Goal: Task Accomplishment & Management: Use online tool/utility

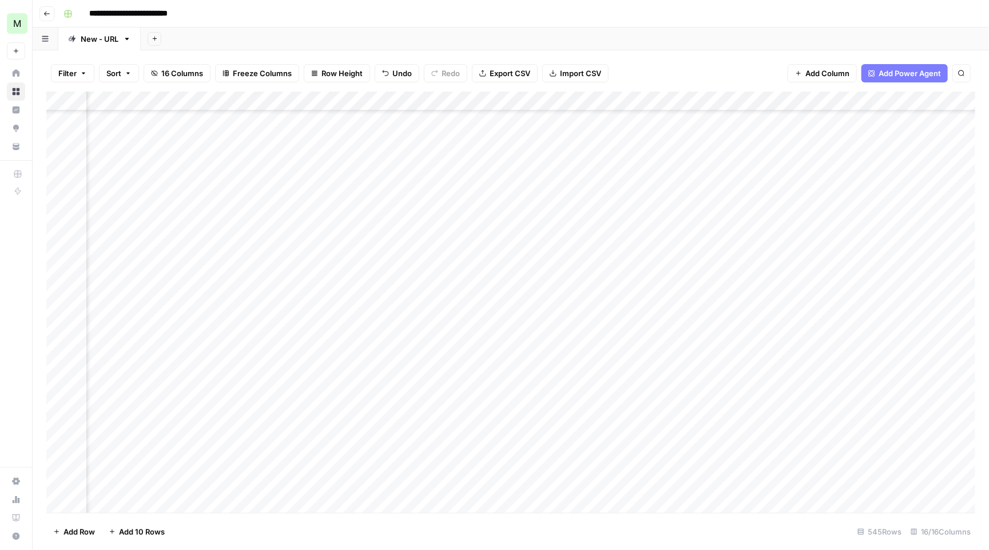
scroll to position [355, 702]
click at [912, 268] on div "Add Column" at bounding box center [510, 303] width 929 height 423
click at [565, 308] on div "Add Column" at bounding box center [510, 303] width 929 height 423
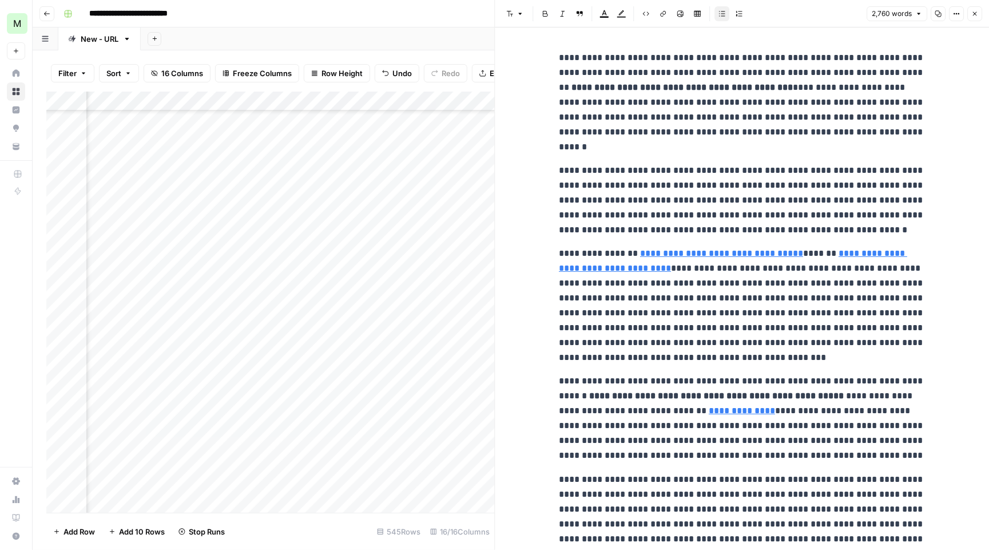
click at [978, 10] on icon "button" at bounding box center [974, 13] width 7 height 7
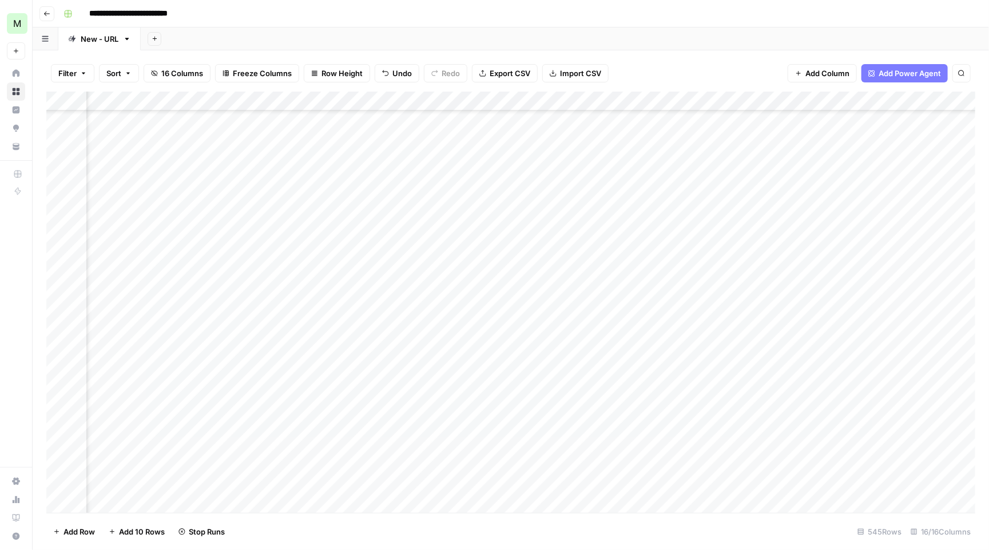
scroll to position [357, 1217]
click at [916, 243] on div "Add Column" at bounding box center [510, 303] width 929 height 423
click at [296, 247] on div "Add Column" at bounding box center [510, 303] width 929 height 423
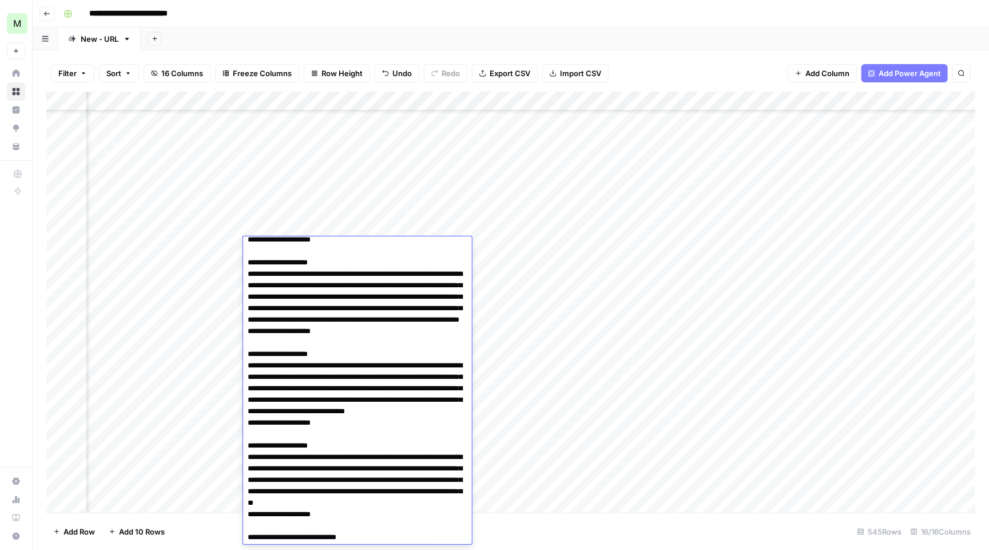
scroll to position [1789, 0]
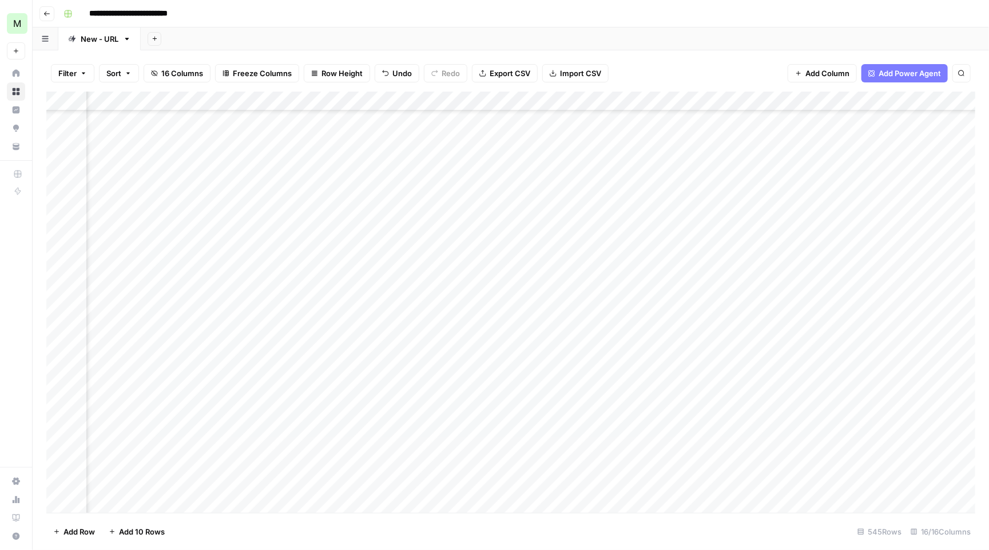
click at [697, 145] on div "Add Column" at bounding box center [510, 303] width 929 height 423
click at [443, 315] on div "Add Column" at bounding box center [510, 303] width 929 height 423
click at [443, 315] on textarea at bounding box center [454, 321] width 183 height 16
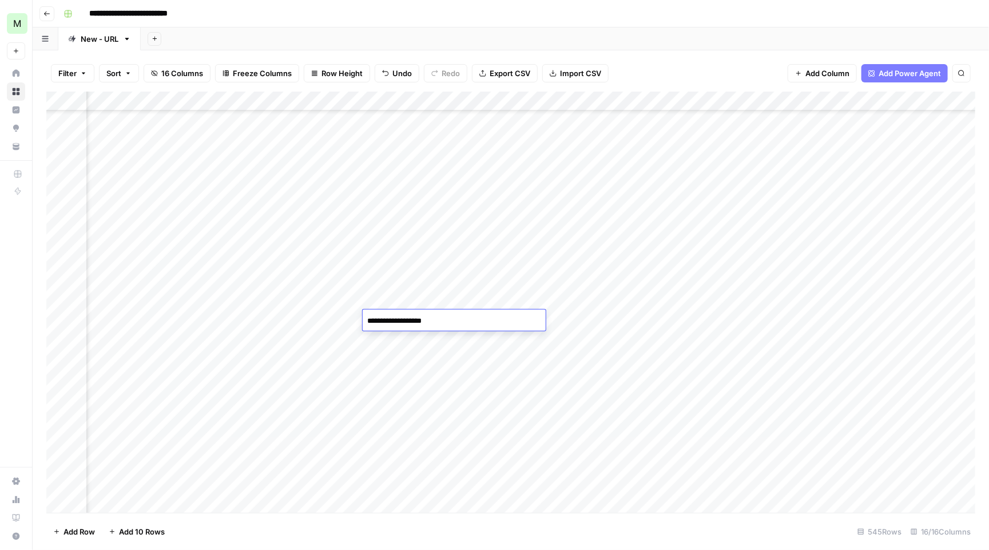
type textarea "**********"
click at [638, 321] on div "Add Column" at bounding box center [510, 303] width 929 height 423
click at [739, 55] on div "Filter Sort 16 Columns Freeze Columns Row Height Undo Redo Export CSV Import CS…" at bounding box center [510, 73] width 929 height 37
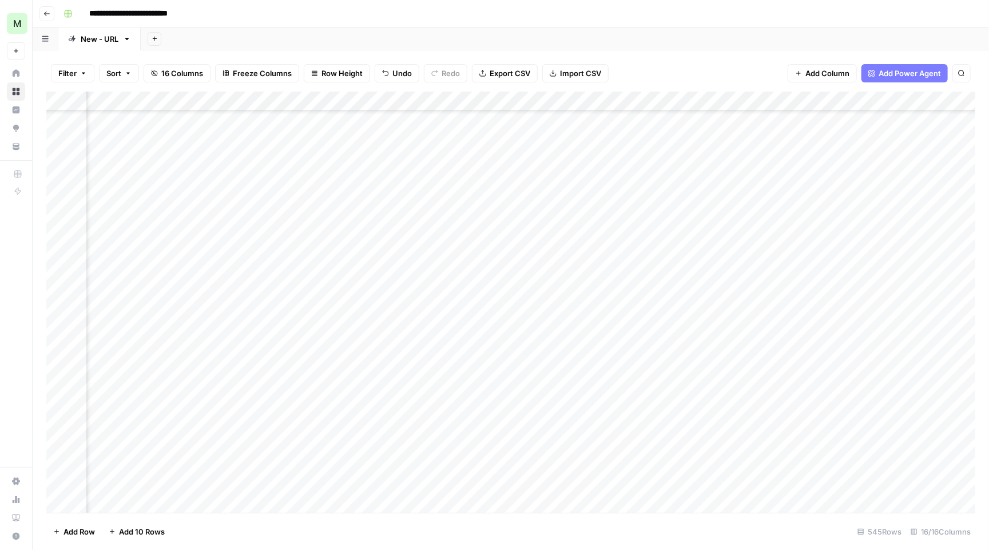
scroll to position [362, 235]
click at [399, 321] on div "Add Column" at bounding box center [510, 303] width 929 height 423
click at [409, 317] on textarea "**********" at bounding box center [460, 326] width 229 height 27
click at [404, 320] on textarea "**********" at bounding box center [460, 326] width 229 height 27
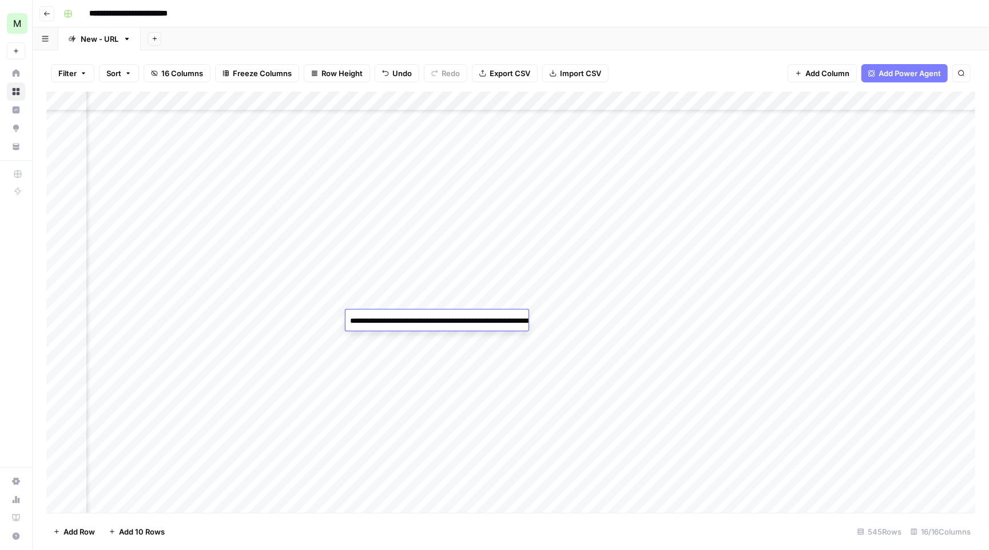
click at [404, 320] on textarea "**********" at bounding box center [460, 326] width 229 height 27
click at [615, 178] on div "Add Column" at bounding box center [510, 303] width 929 height 423
click at [463, 261] on div "Add Column" at bounding box center [510, 303] width 929 height 423
click at [466, 264] on div "Add Column" at bounding box center [510, 303] width 929 height 423
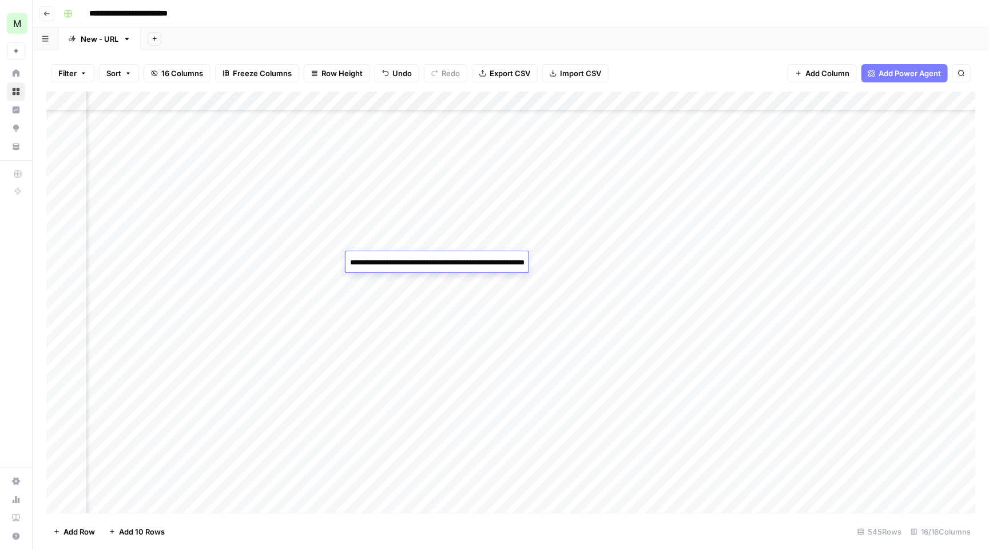
click at [412, 261] on textarea "**********" at bounding box center [460, 268] width 229 height 27
click at [547, 174] on div "Add Column" at bounding box center [510, 303] width 929 height 423
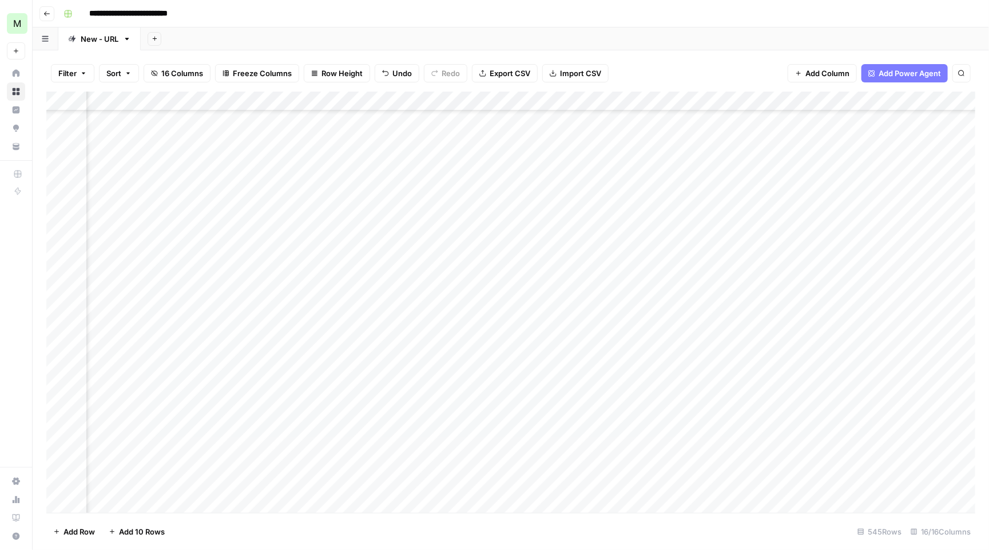
click at [792, 323] on div "Add Column" at bounding box center [510, 303] width 929 height 423
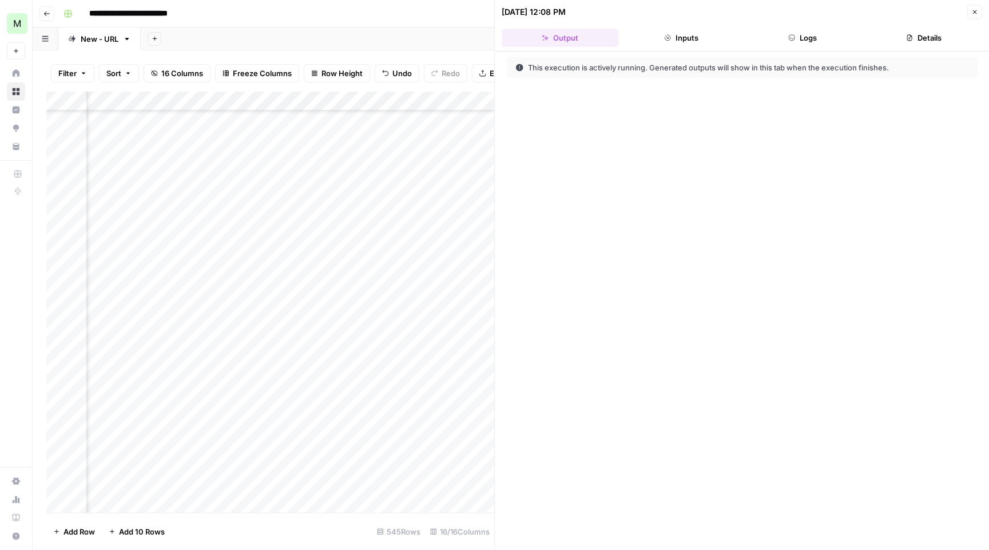
click at [787, 44] on button "Logs" at bounding box center [802, 38] width 117 height 18
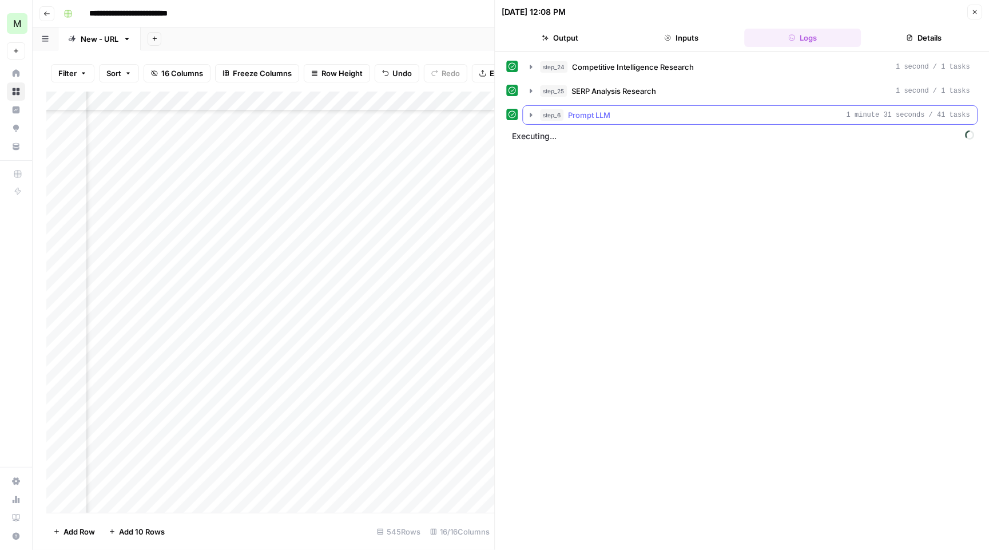
click at [531, 117] on icon "button" at bounding box center [531, 114] width 9 height 9
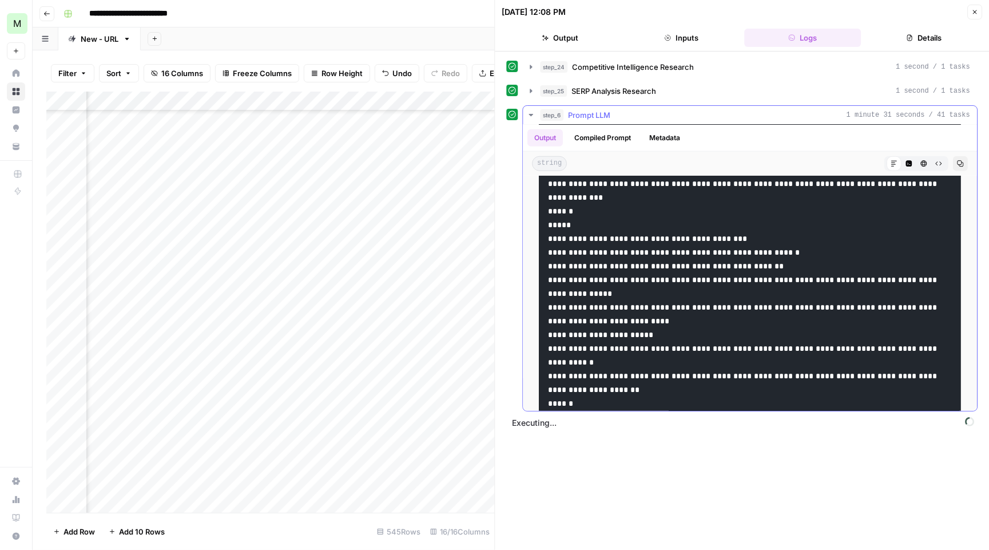
scroll to position [813, 0]
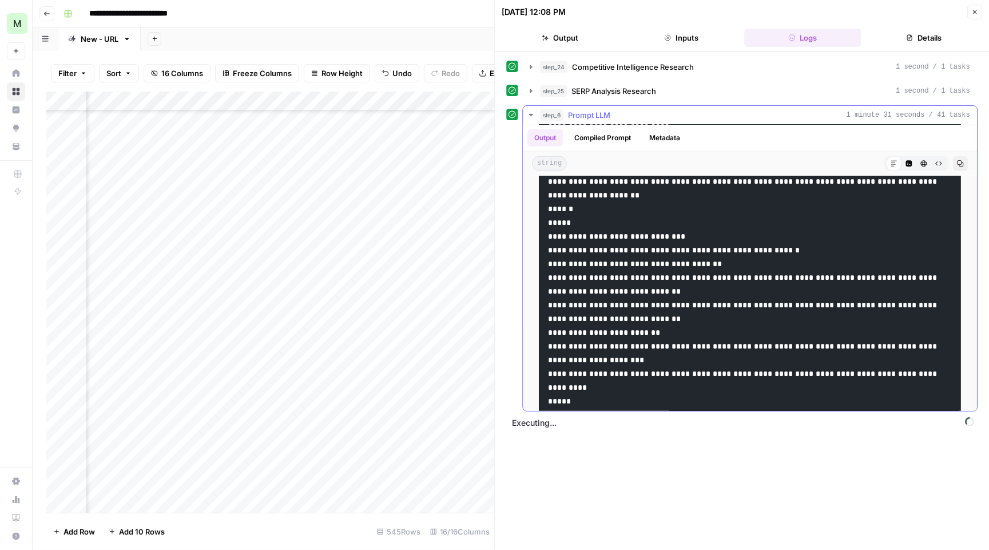
click at [531, 116] on icon "button" at bounding box center [531, 115] width 4 height 2
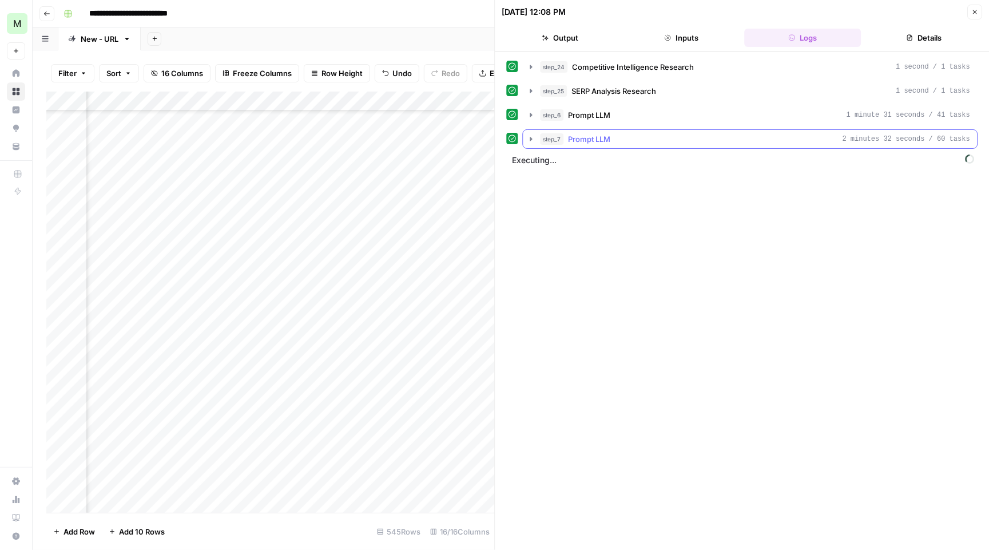
click at [529, 142] on icon "button" at bounding box center [531, 138] width 9 height 9
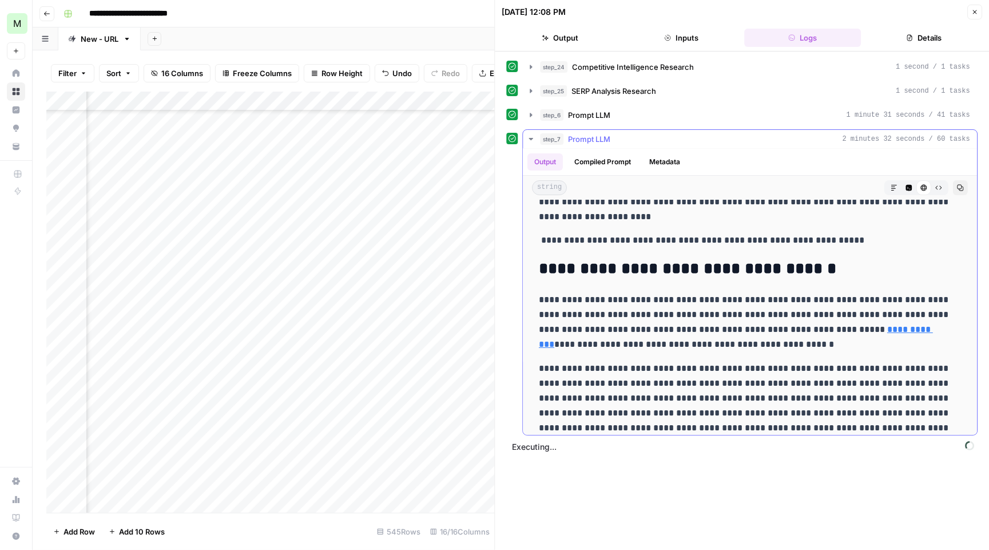
scroll to position [2224, 0]
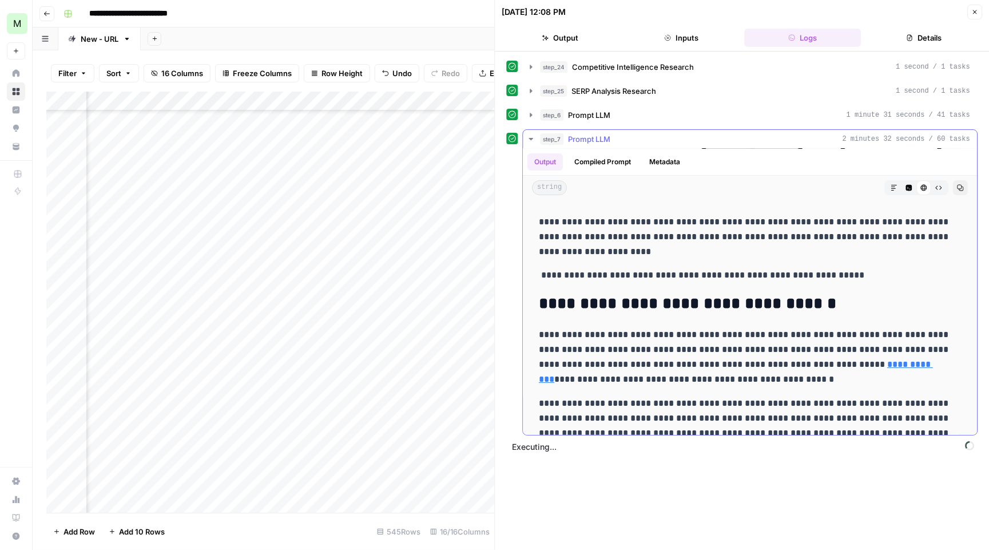
click at [906, 191] on icon "button" at bounding box center [909, 187] width 7 height 7
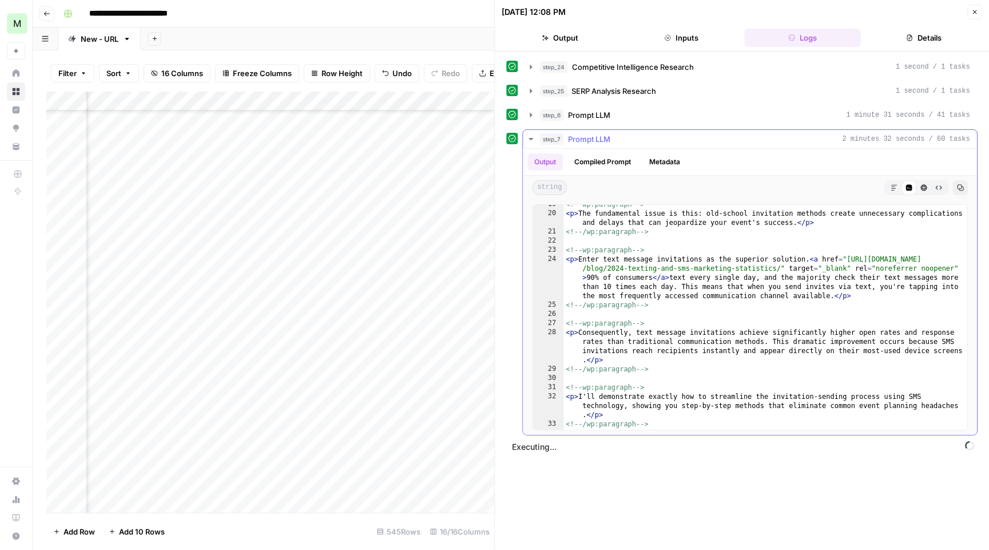
scroll to position [260, 0]
click at [900, 188] on button "Markdown" at bounding box center [894, 187] width 15 height 15
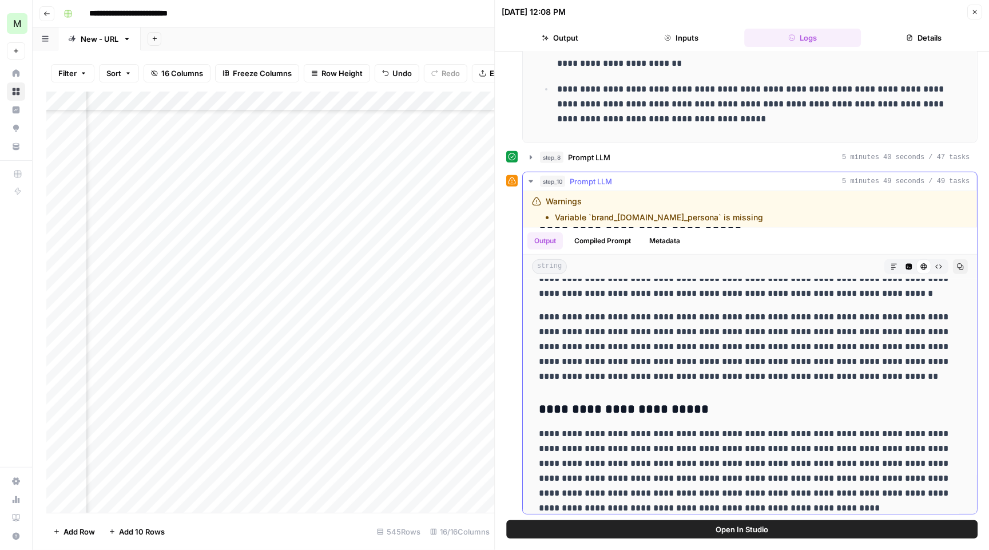
scroll to position [0, 0]
click at [535, 178] on icon "button" at bounding box center [531, 181] width 9 height 9
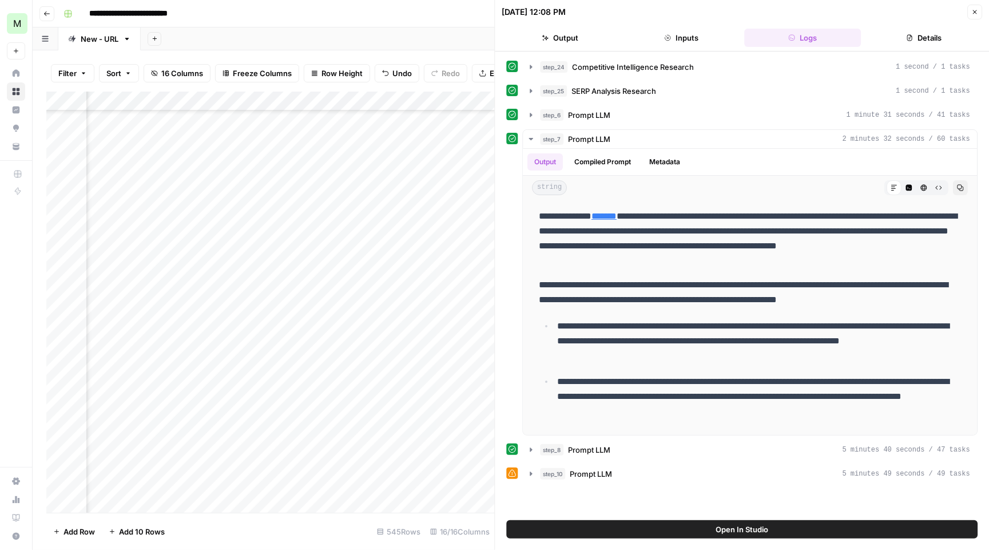
click at [974, 9] on icon "button" at bounding box center [974, 12] width 7 height 7
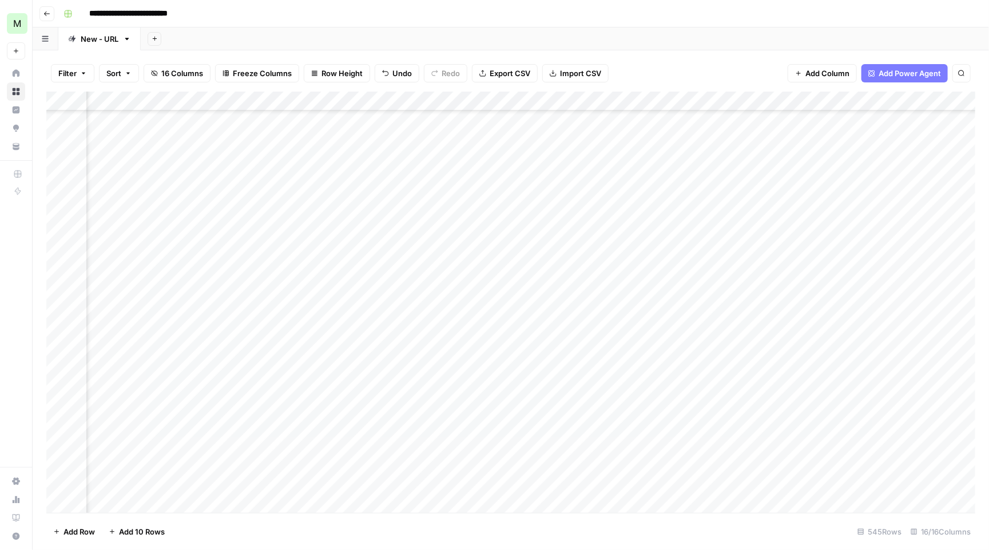
scroll to position [311, 645]
click at [649, 369] on div "Add Column" at bounding box center [510, 303] width 929 height 423
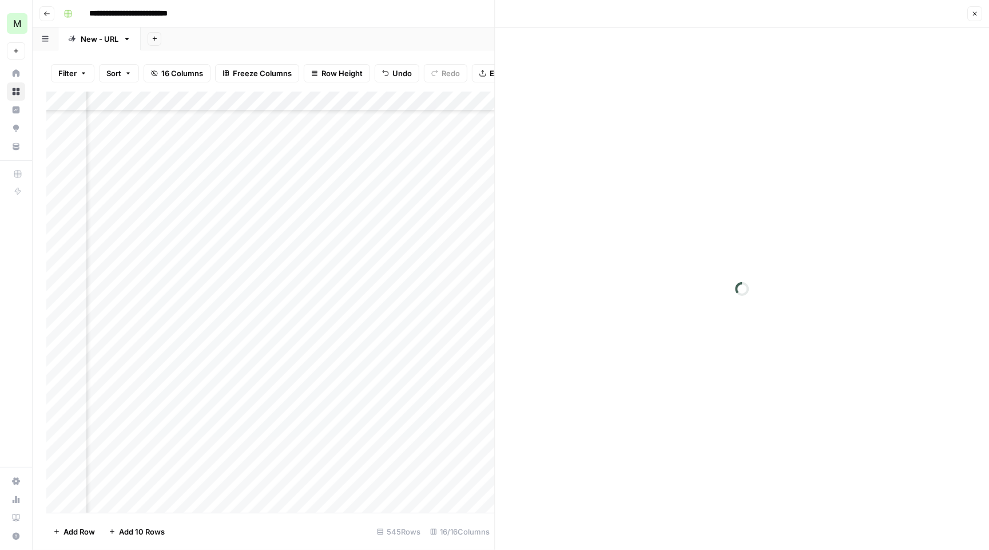
click at [974, 11] on icon "button" at bounding box center [974, 13] width 7 height 7
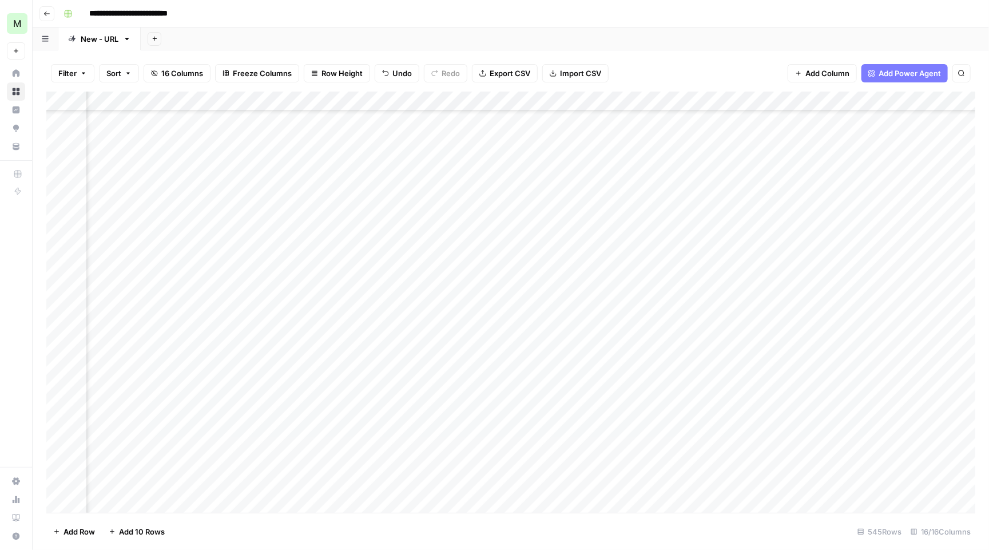
scroll to position [230, 597]
click at [692, 450] on div "Add Column" at bounding box center [510, 303] width 929 height 423
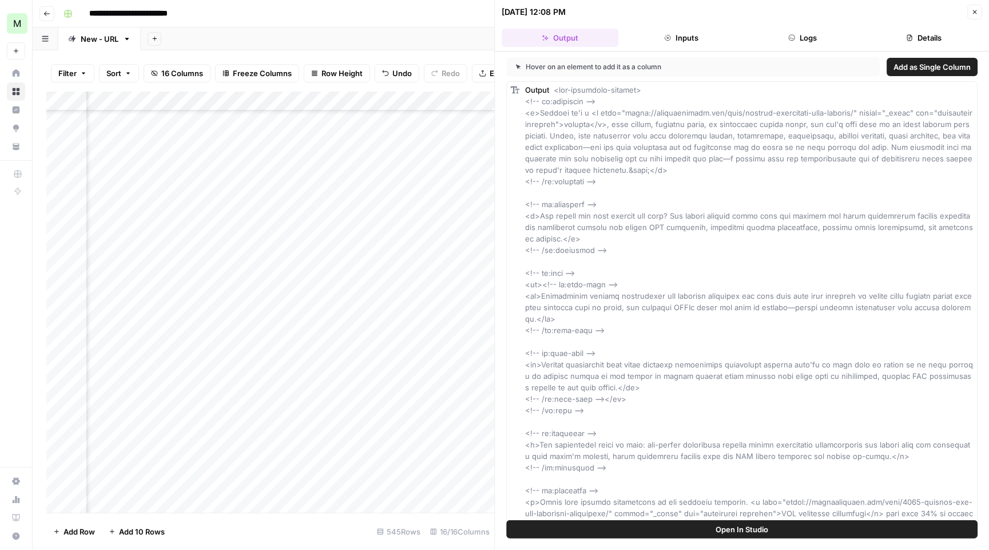
click at [813, 32] on button "Logs" at bounding box center [802, 38] width 117 height 18
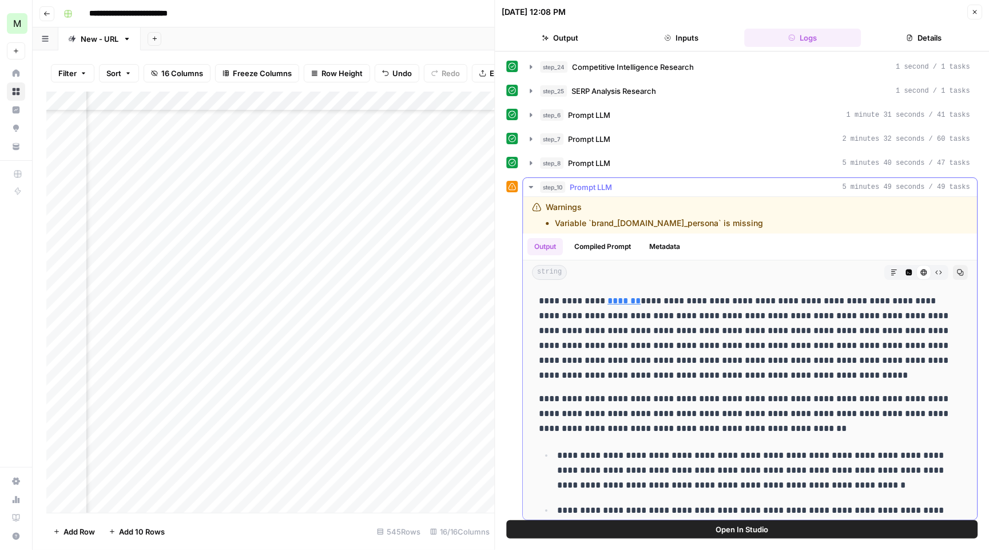
click at [531, 189] on icon "button" at bounding box center [531, 186] width 9 height 9
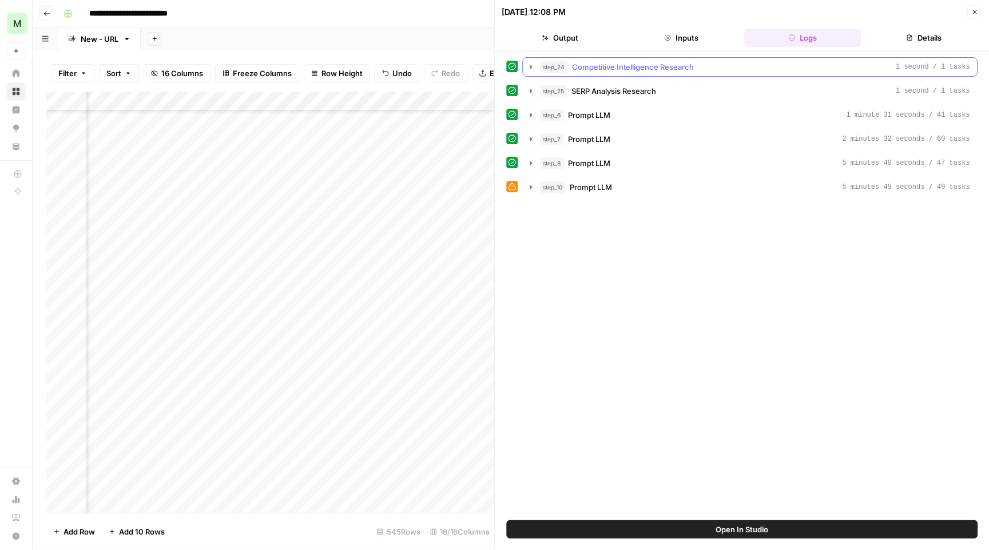
click at [531, 63] on icon "button" at bounding box center [531, 66] width 9 height 9
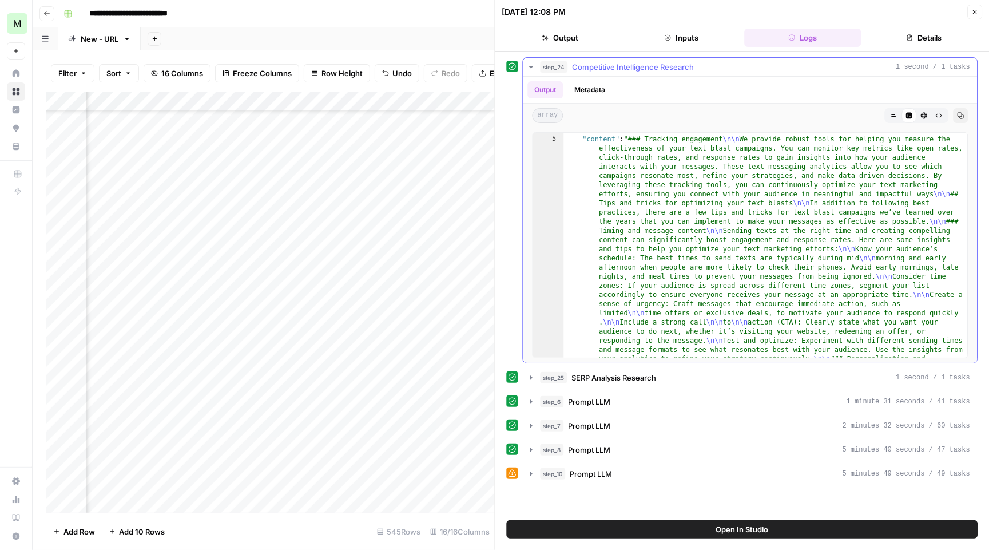
scroll to position [40, 0]
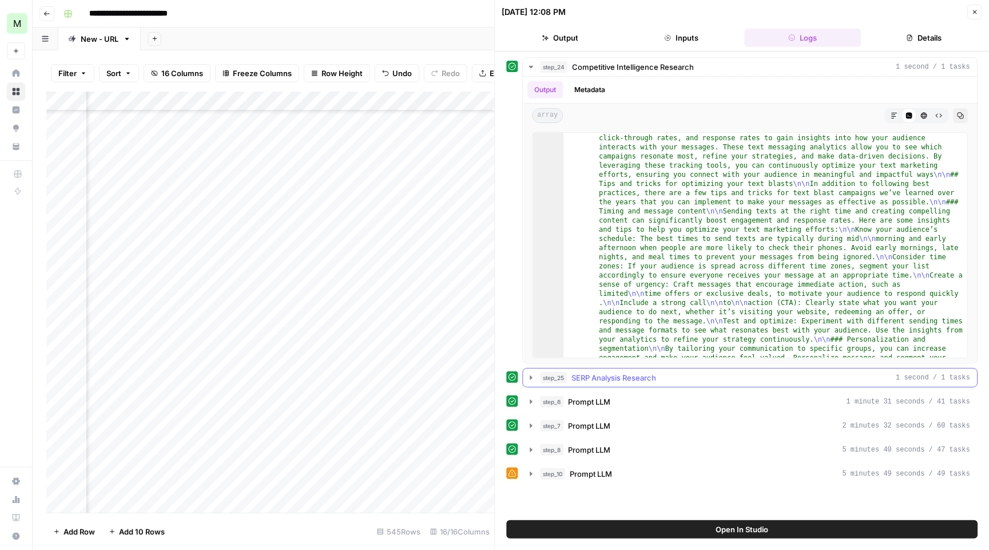
click at [531, 379] on icon "button" at bounding box center [531, 377] width 2 height 4
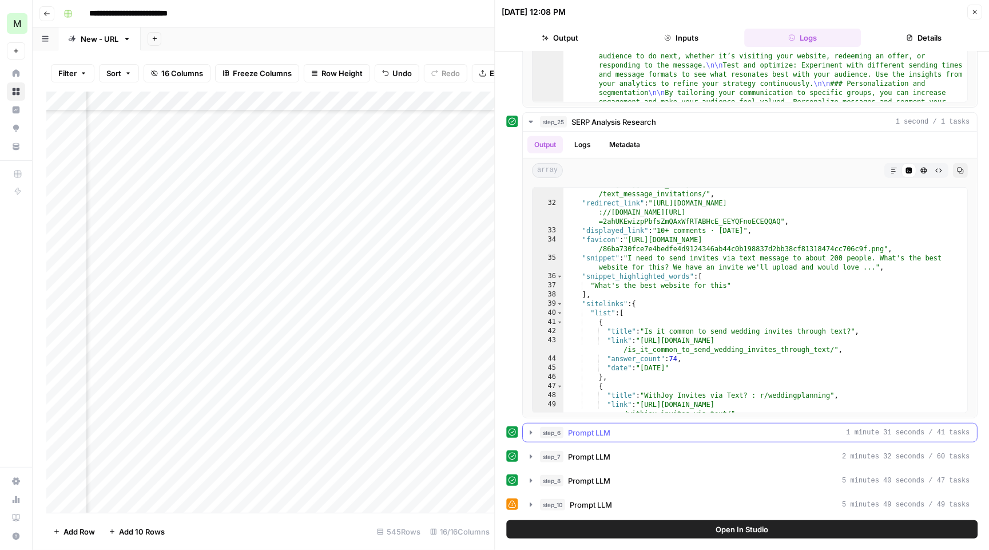
scroll to position [0, 0]
click at [531, 479] on icon "button" at bounding box center [531, 480] width 2 height 4
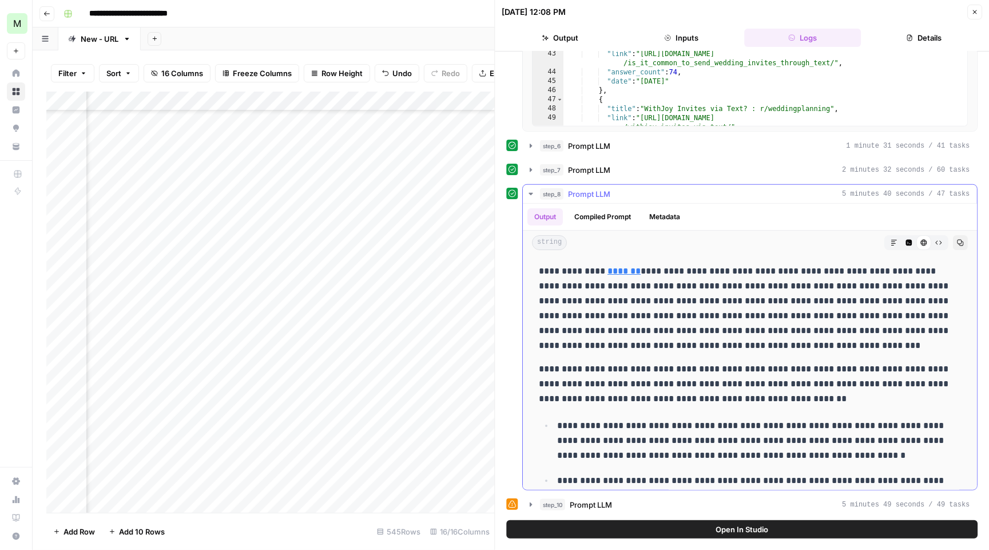
scroll to position [543, 0]
click at [617, 222] on button "Compiled Prompt" at bounding box center [603, 216] width 70 height 17
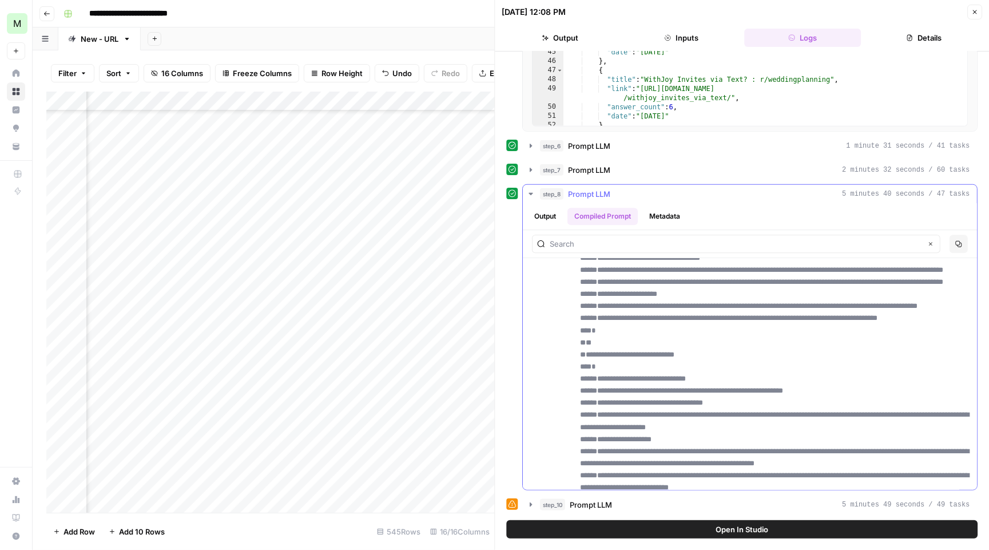
scroll to position [1908, 0]
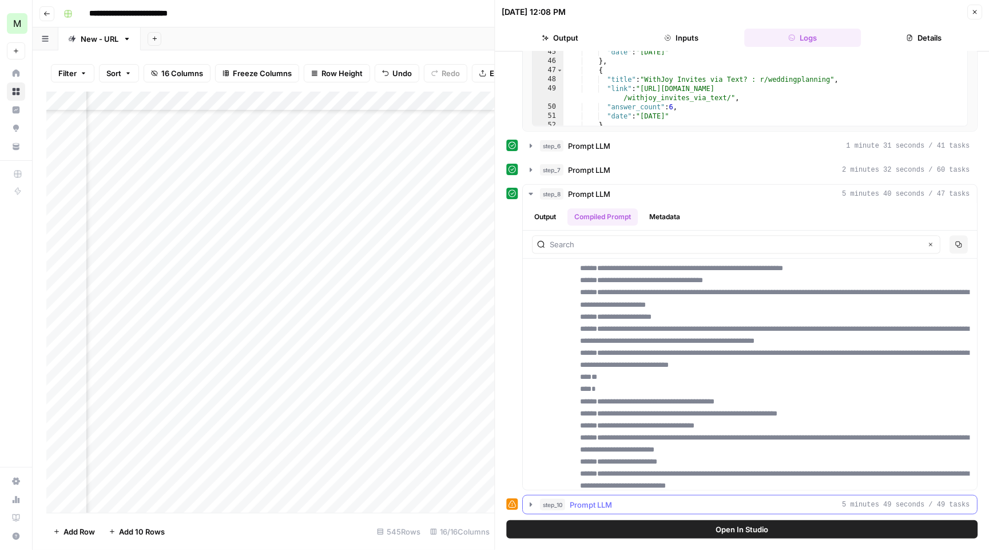
click at [529, 505] on icon "button" at bounding box center [531, 504] width 9 height 9
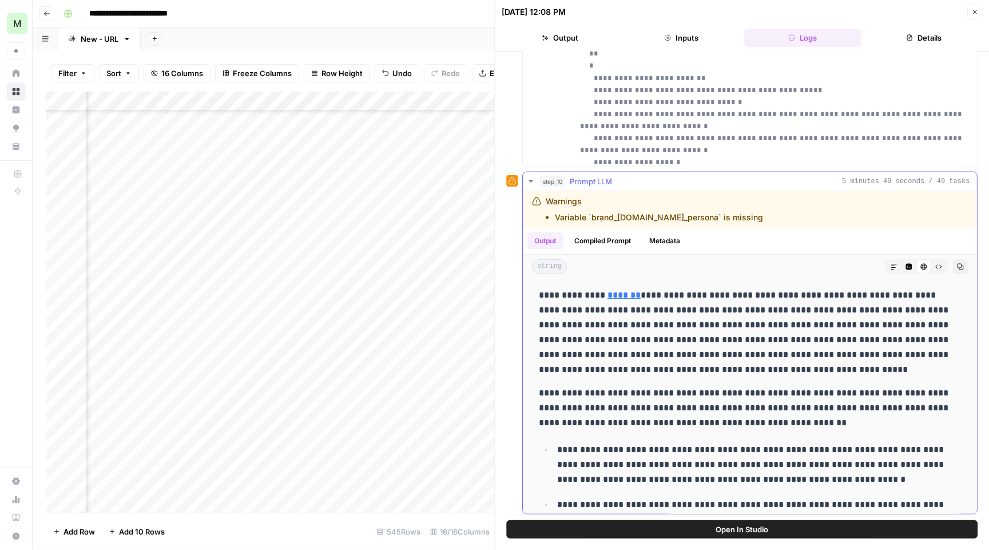
scroll to position [867, 0]
click at [607, 237] on button "Compiled Prompt" at bounding box center [603, 240] width 70 height 17
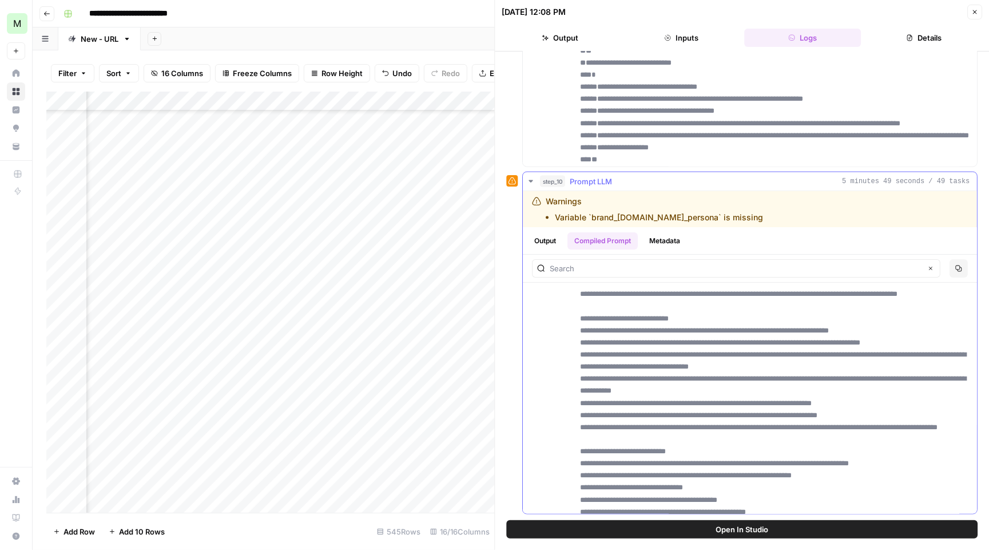
scroll to position [82, 0]
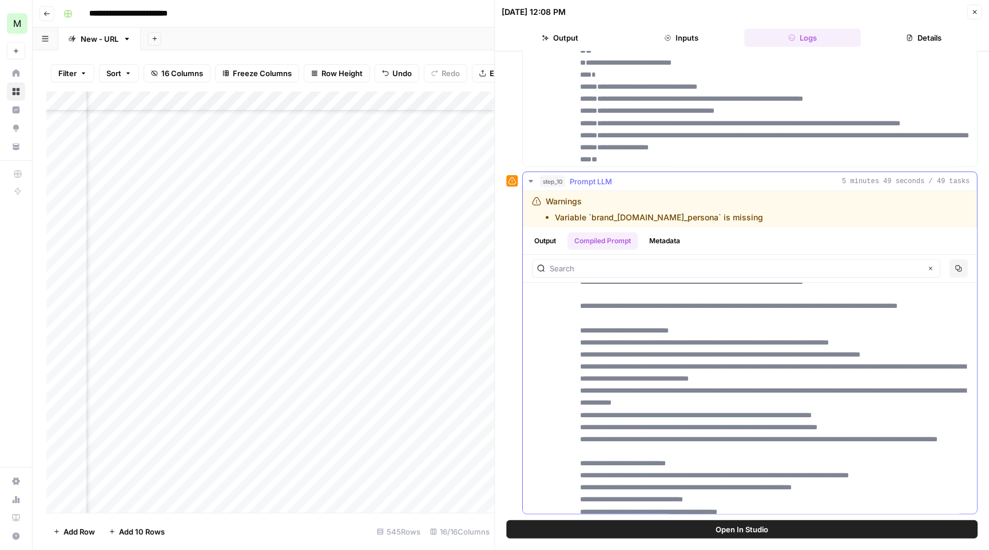
drag, startPoint x: 580, startPoint y: 326, endPoint x: 735, endPoint y: 327, distance: 154.5
click at [974, 9] on icon "button" at bounding box center [974, 12] width 7 height 7
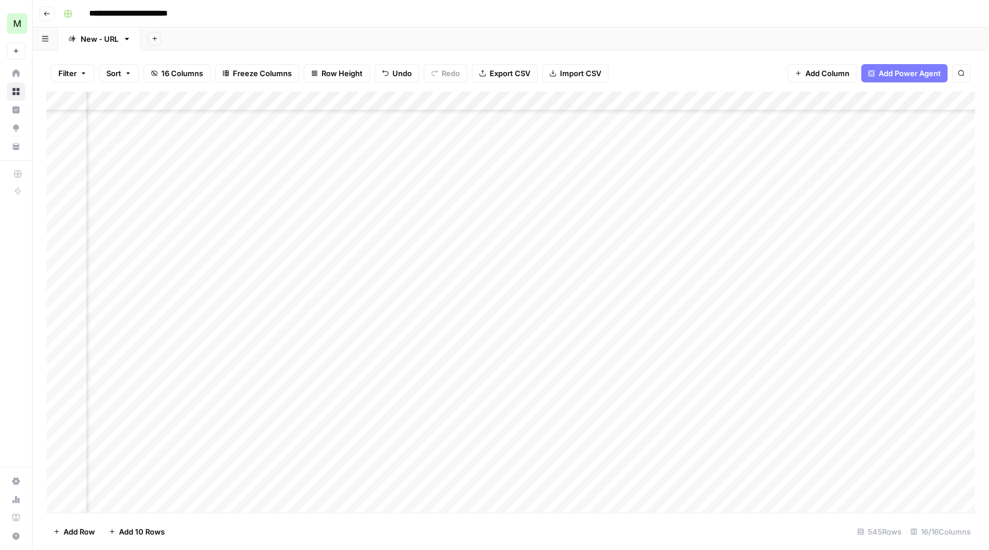
scroll to position [229, 767]
click at [753, 453] on div "Add Column" at bounding box center [510, 303] width 929 height 423
click at [757, 452] on div "Add Column" at bounding box center [510, 303] width 929 height 423
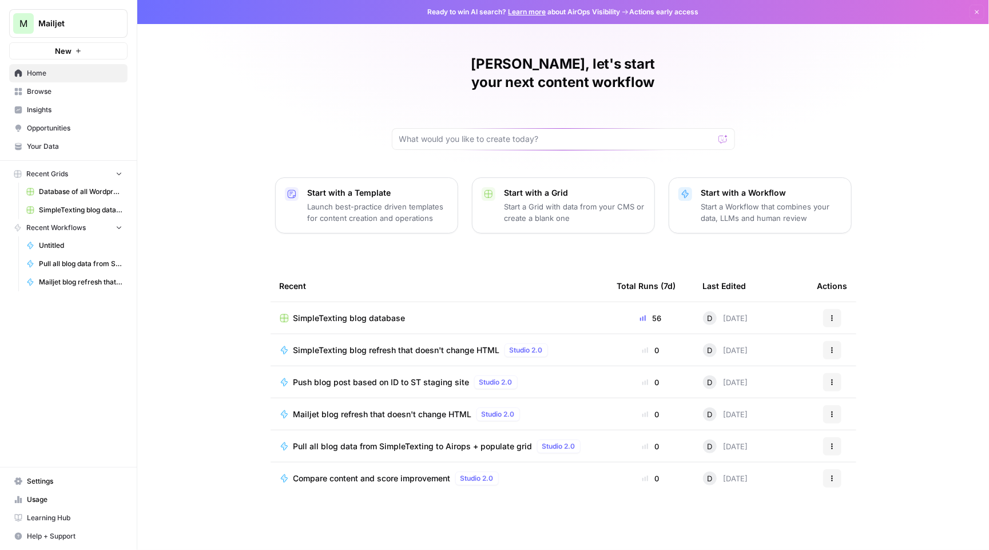
click at [440, 440] on span "Pull all blog data from SimpleTexting to Airops + populate grid" at bounding box center [412, 445] width 239 height 11
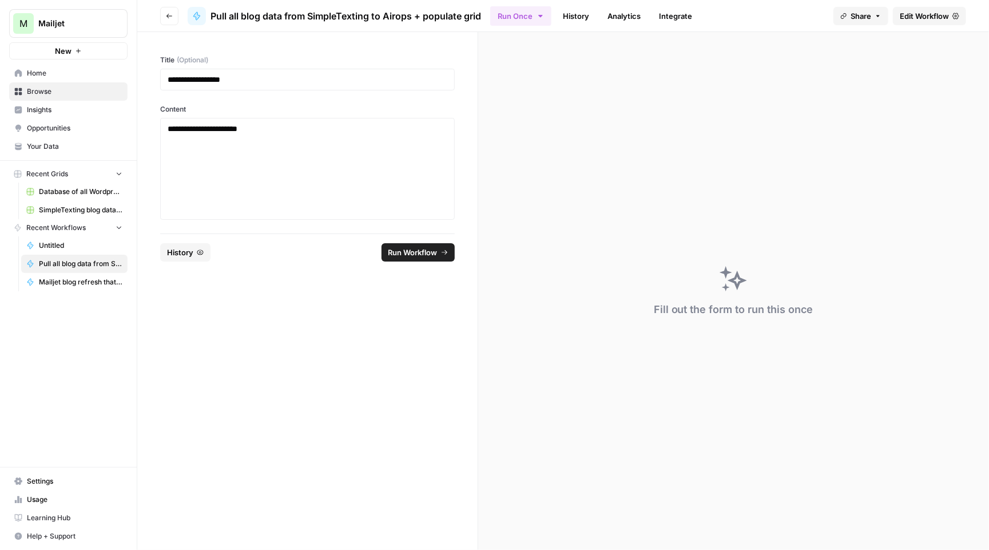
click at [932, 15] on span "Edit Workflow" at bounding box center [924, 15] width 49 height 11
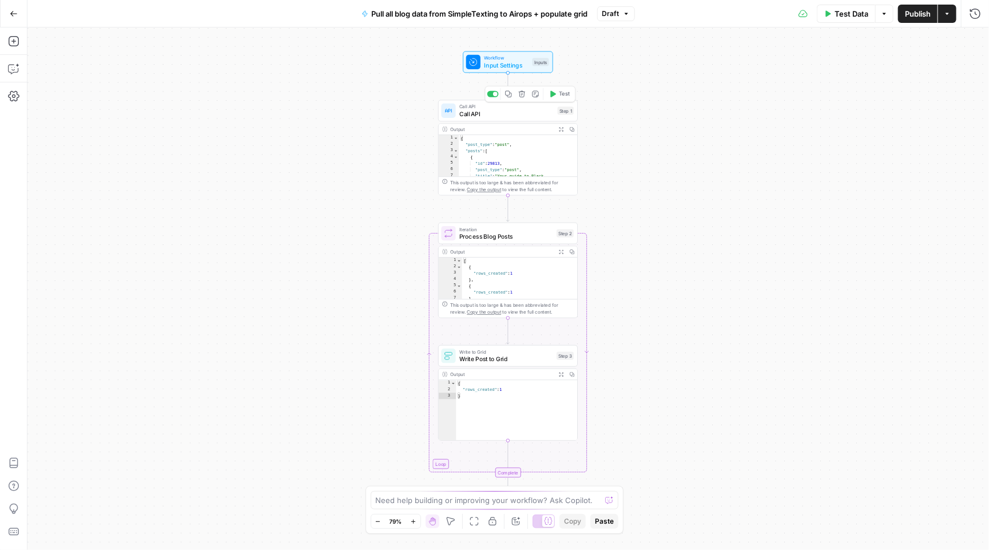
click at [483, 116] on span "Call API" at bounding box center [506, 113] width 94 height 9
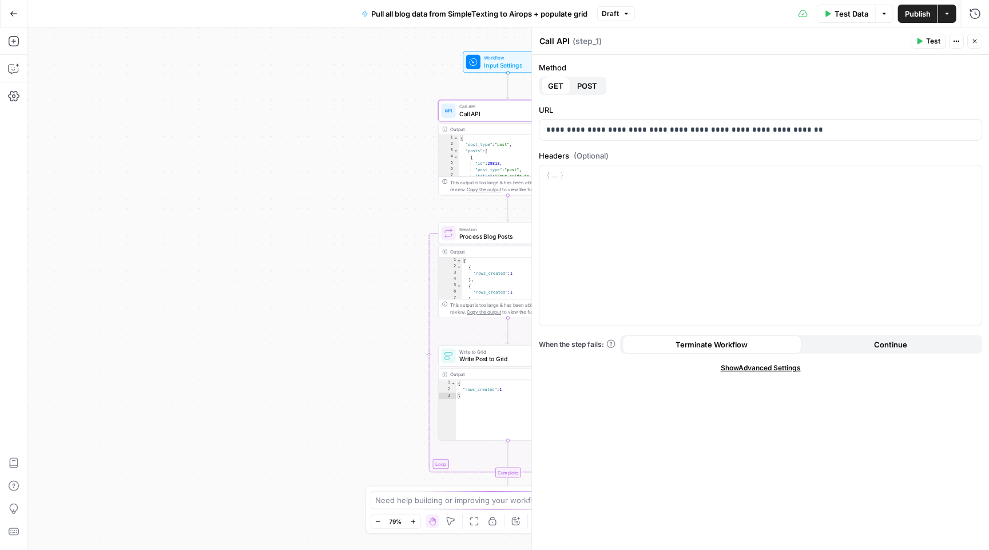
click at [978, 37] on button "Close" at bounding box center [974, 41] width 15 height 15
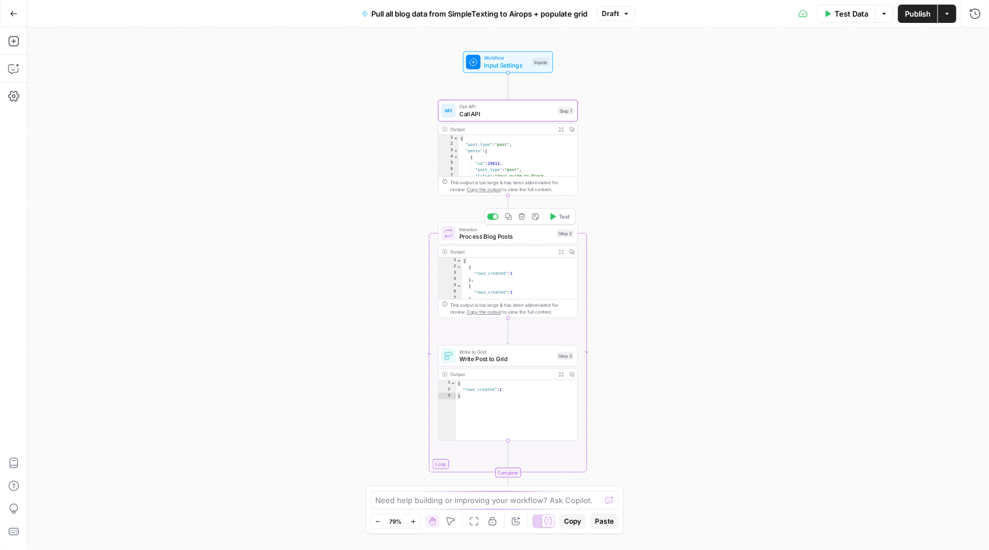
click at [497, 237] on span "Process Blog Posts" at bounding box center [506, 236] width 94 height 9
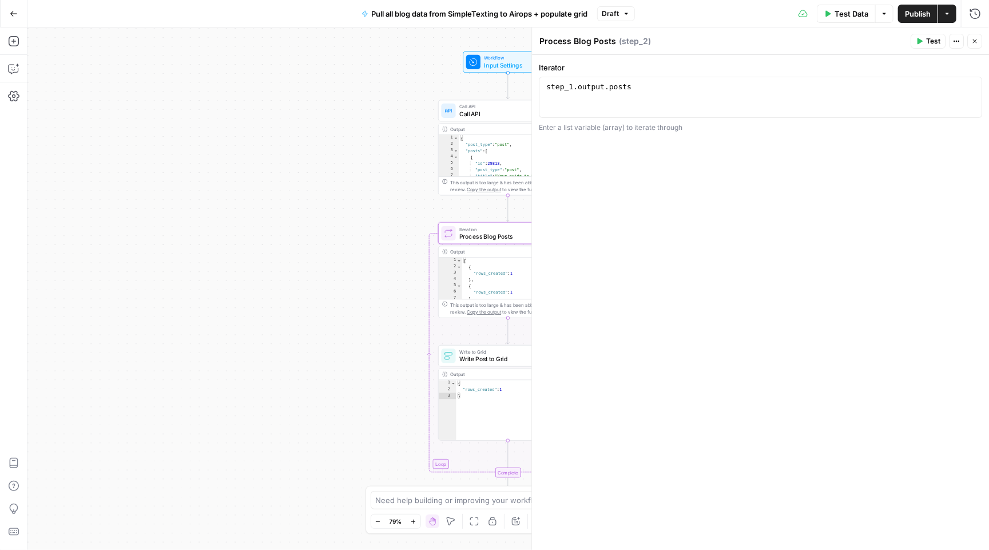
click at [969, 42] on button "Close" at bounding box center [974, 41] width 15 height 15
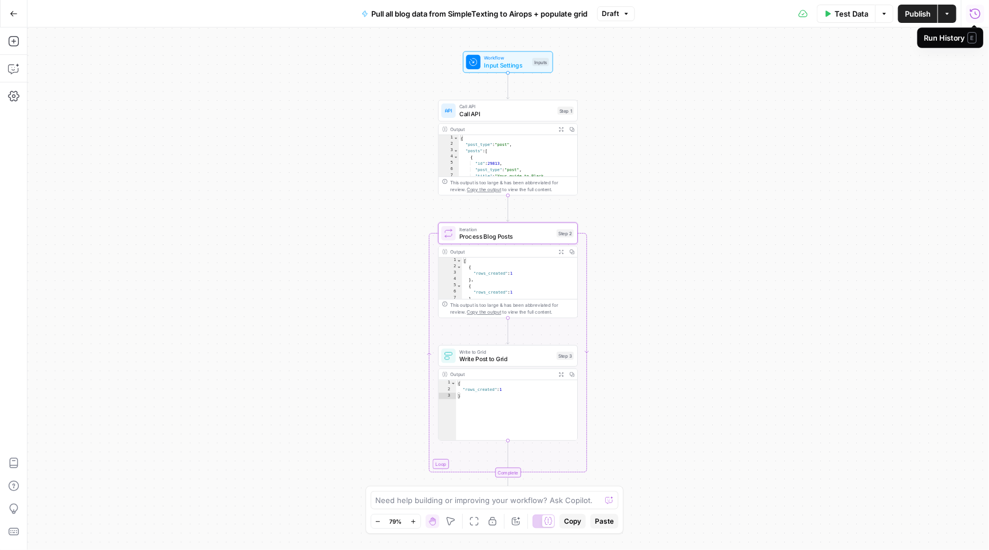
click at [981, 17] on icon "button" at bounding box center [975, 13] width 11 height 11
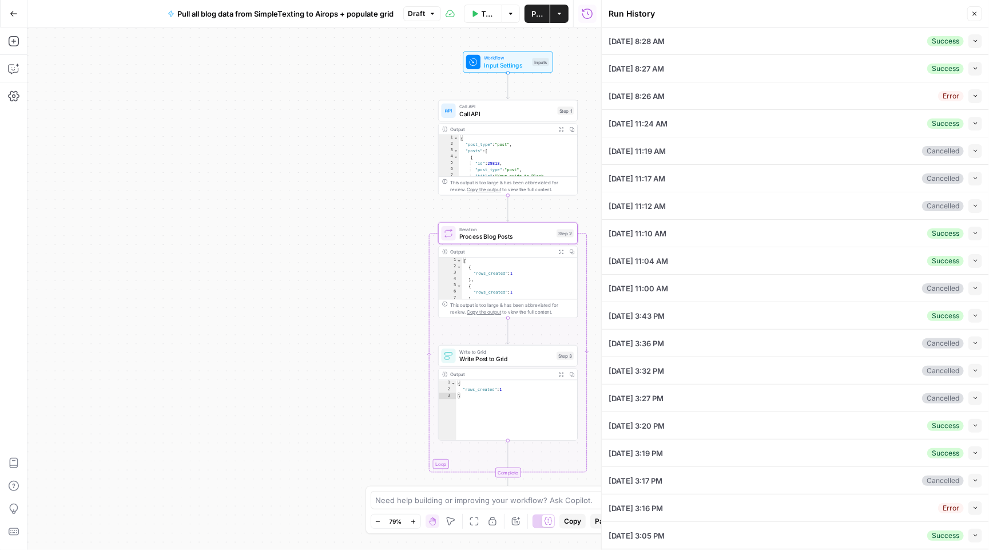
click at [980, 39] on button "Collapse" at bounding box center [975, 41] width 14 height 14
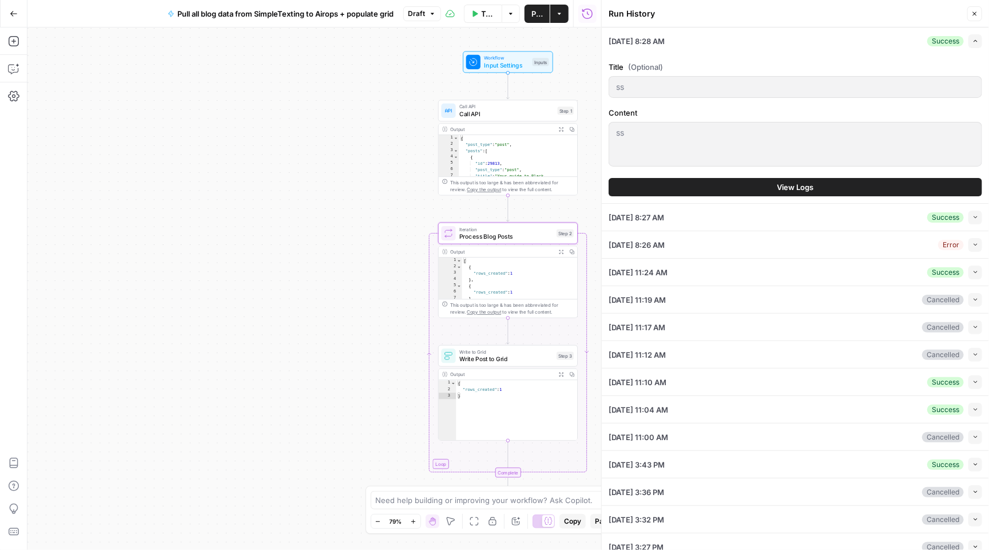
click at [841, 180] on button "View Logs" at bounding box center [796, 187] width 374 height 18
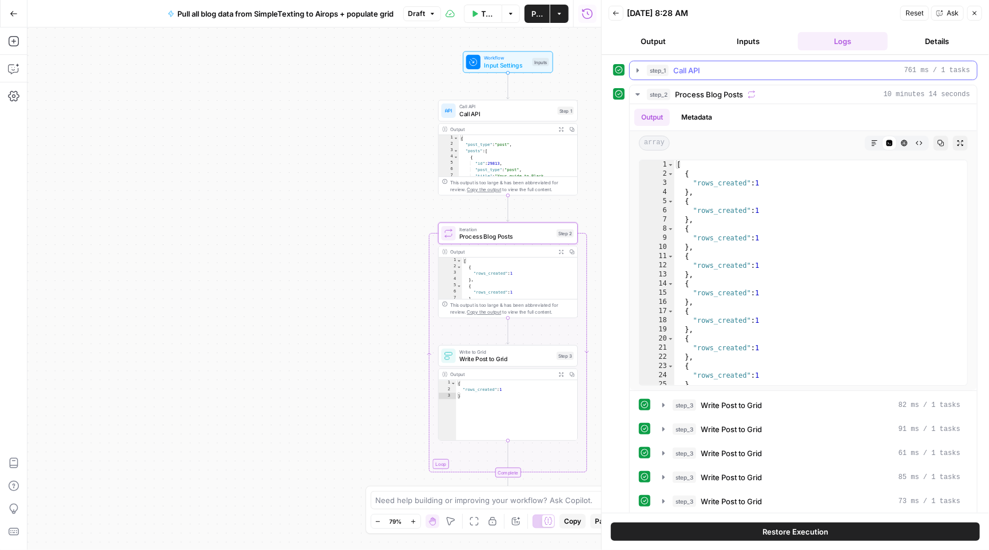
click at [636, 71] on icon "button" at bounding box center [637, 70] width 9 height 9
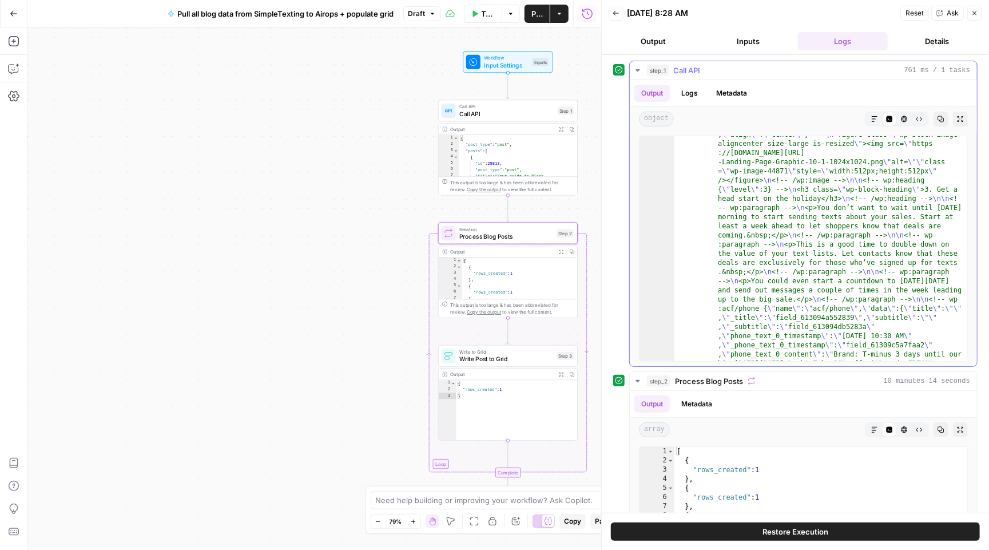
scroll to position [48, 0]
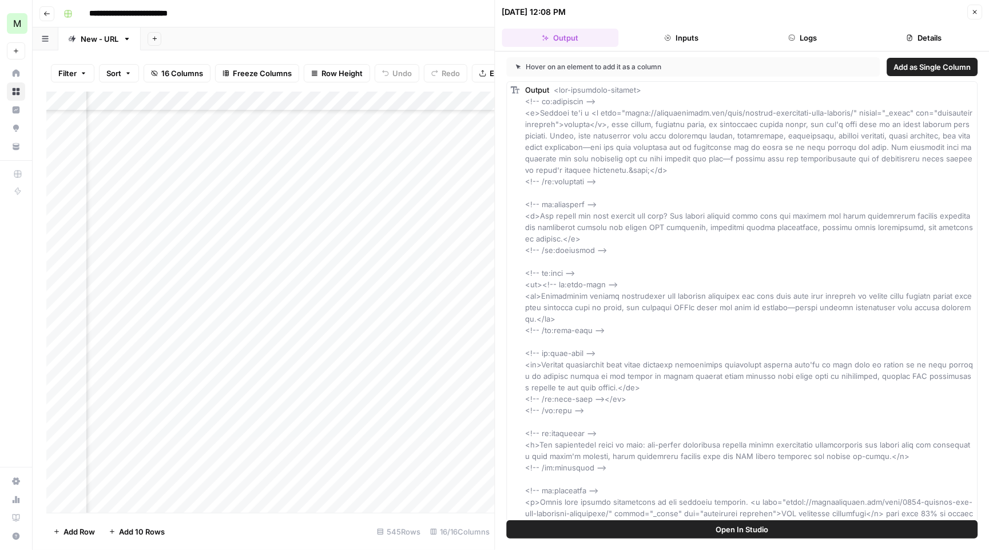
click at [978, 6] on button "Close" at bounding box center [974, 12] width 15 height 15
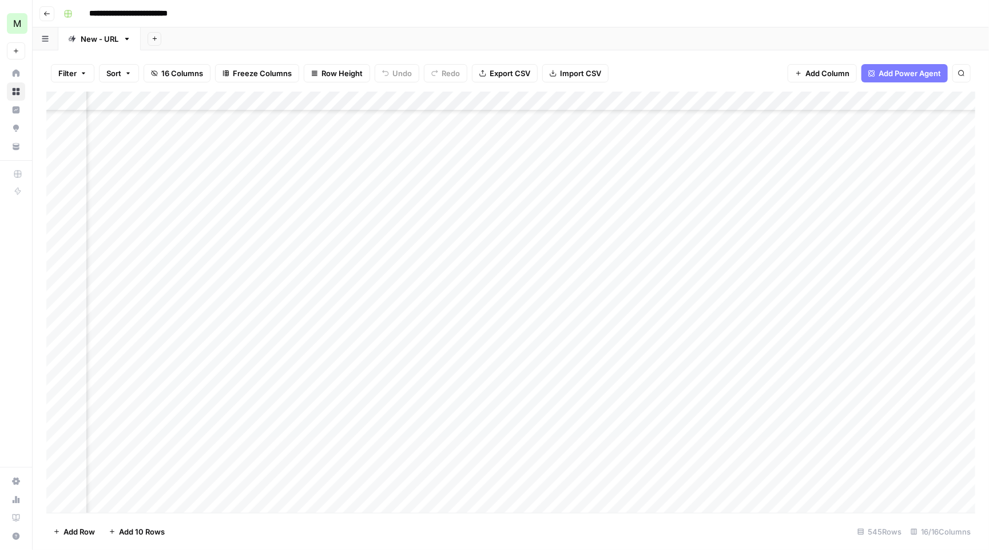
scroll to position [523, 749]
click at [851, 154] on div "Add Column" at bounding box center [510, 303] width 929 height 423
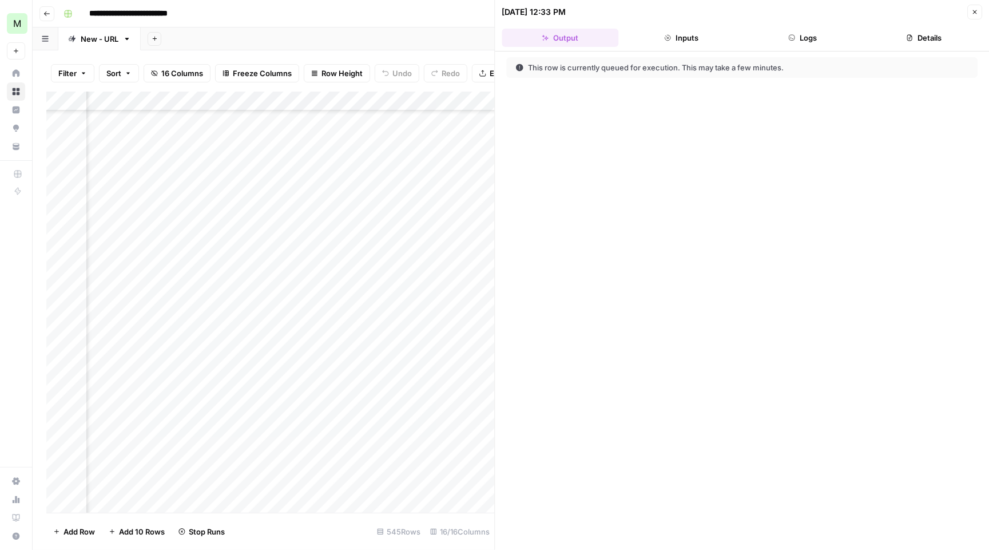
click at [817, 35] on button "Logs" at bounding box center [802, 38] width 117 height 18
click at [977, 9] on icon "button" at bounding box center [974, 12] width 7 height 7
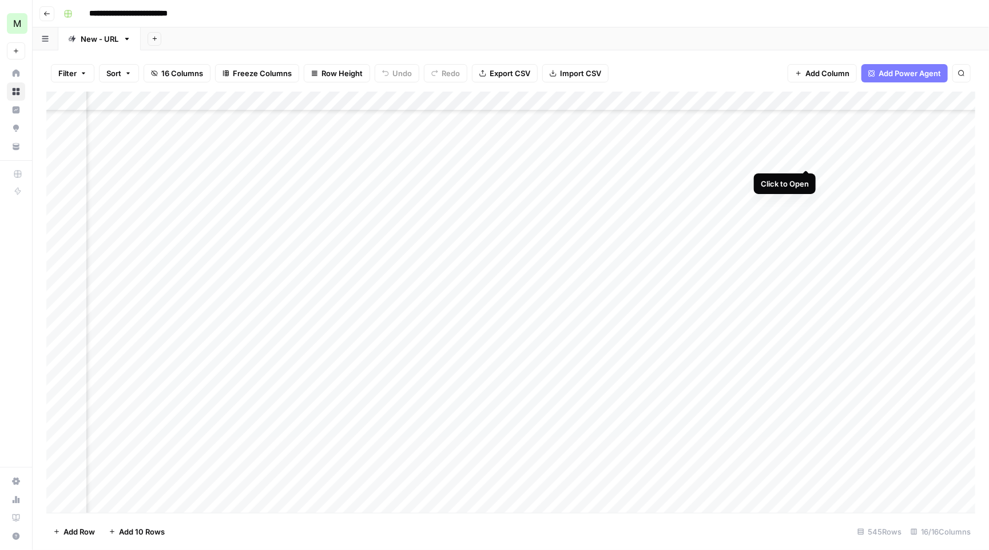
scroll to position [523, 1006]
